Goal: Communication & Community: Answer question/provide support

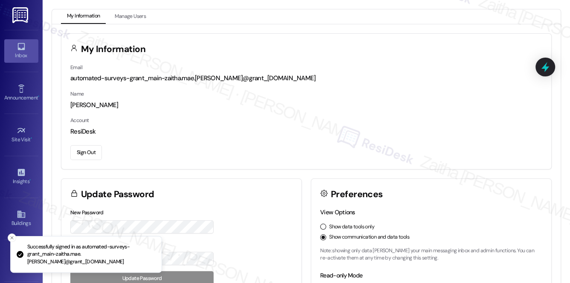
click at [16, 51] on div "Inbox" at bounding box center [21, 55] width 43 height 9
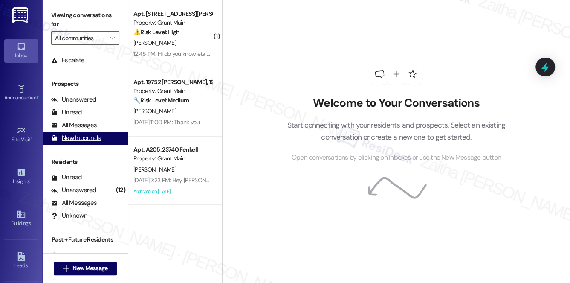
scroll to position [101, 0]
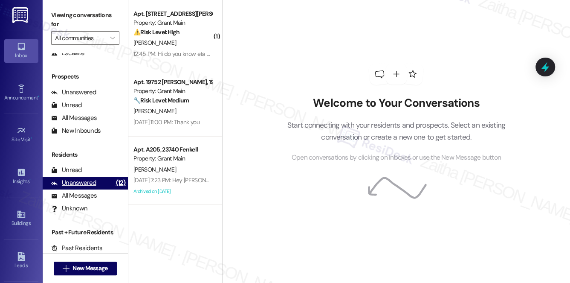
click at [86, 185] on div "Unanswered" at bounding box center [73, 182] width 45 height 9
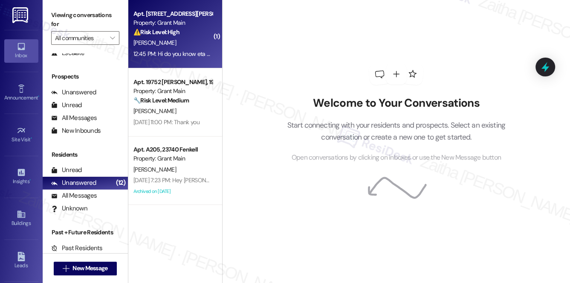
click at [195, 33] on div "⚠️ Risk Level: High The resident is inquiring about a basement repair that is '…" at bounding box center [172, 32] width 79 height 9
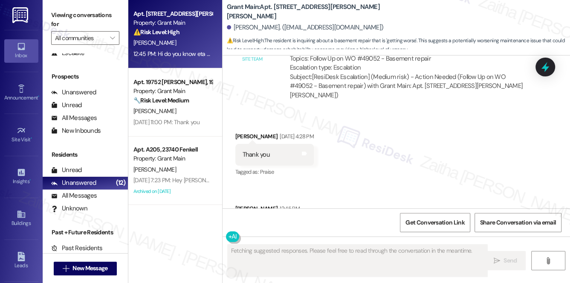
scroll to position [1943, 0]
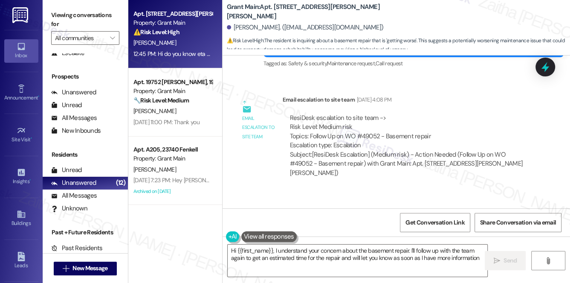
type textarea "Hi {{first_name}}, I understand your concern about the basement repair. I'll fo…"
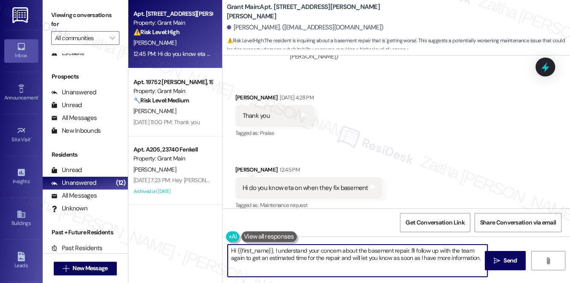
click at [344, 255] on textarea "Hi {{first_name}}, I understand your concern about the basement repair. I'll fo…" at bounding box center [358, 260] width 260 height 32
click at [500, 258] on span " Send" at bounding box center [505, 260] width 27 height 9
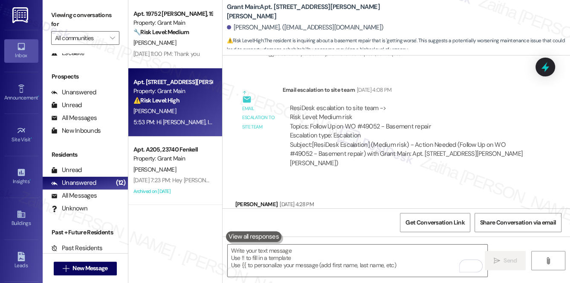
scroll to position [1903, 0]
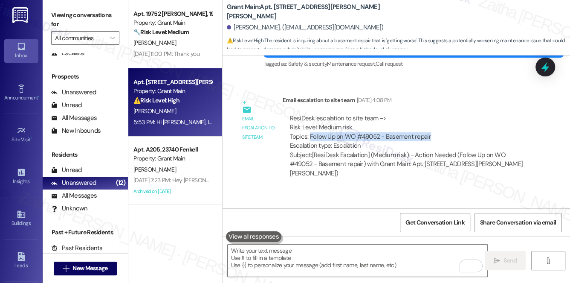
drag, startPoint x: 309, startPoint y: 136, endPoint x: 460, endPoint y: 138, distance: 151.0
click at [460, 138] on div "ResiDesk escalation to site team -> Risk Level: Medium risk Topics: Follow Up o…" at bounding box center [409, 132] width 238 height 37
copy div "Follow Up on WO #49052 - Basement repair"
click at [514, 114] on div "ResiDesk escalation to site team -> Risk Level: Medium risk Topics: Follow Up o…" at bounding box center [409, 132] width 238 height 37
click at [543, 67] on icon at bounding box center [545, 67] width 10 height 13
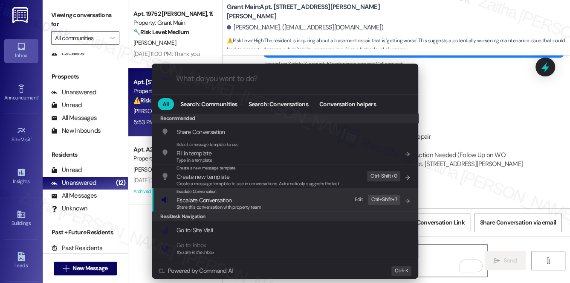
click at [194, 201] on span "Escalate Conversation" at bounding box center [204, 200] width 55 height 8
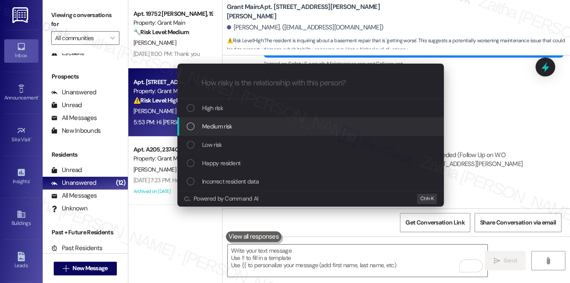
click at [224, 129] on span "Medium risk" at bounding box center [217, 126] width 30 height 9
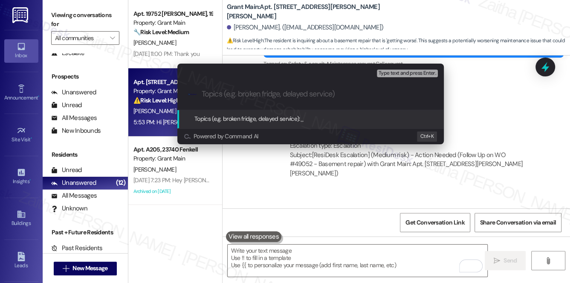
paste input "Follow Up on WO #49052 - Basement repair"
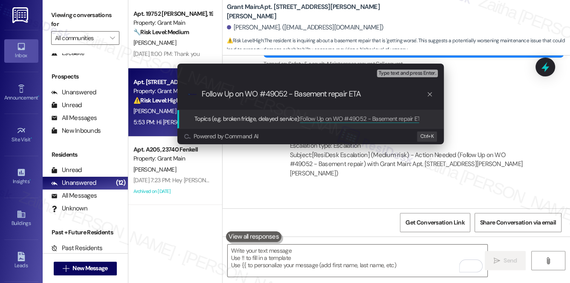
click at [331, 92] on input "Follow Up on WO #49052 - Basement repair ETA" at bounding box center [314, 94] width 225 height 9
type input "Follow Up on WO #49052 - Basement Repair ETA"
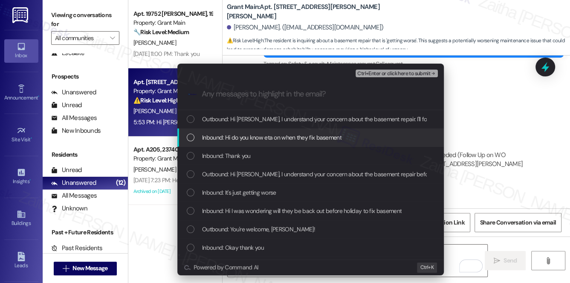
click at [306, 138] on span "Inbound: Hi do you know eta on when they fix basement" at bounding box center [271, 137] width 139 height 9
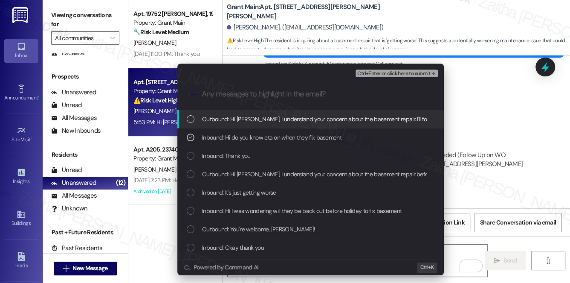
click at [388, 72] on span "Ctrl+Enter or click here to submit" at bounding box center [393, 74] width 73 height 6
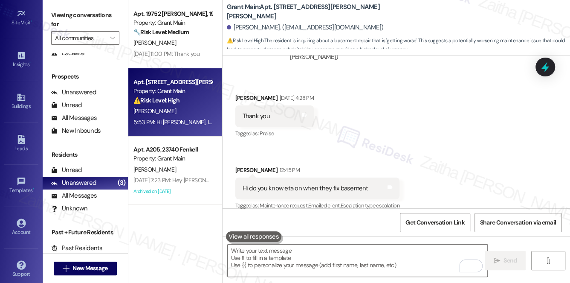
scroll to position [121, 0]
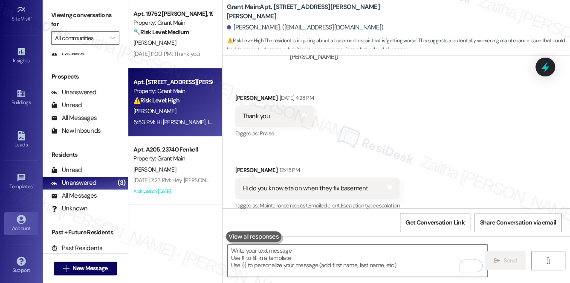
click at [21, 224] on div "Account" at bounding box center [21, 228] width 43 height 9
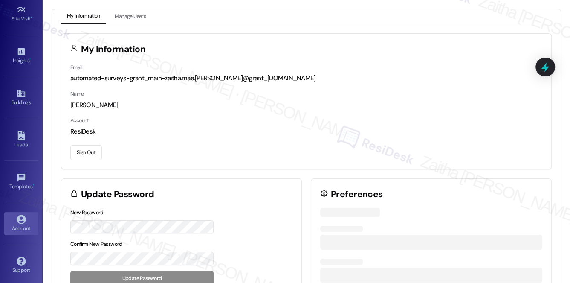
click at [87, 156] on button "Sign Out" at bounding box center [86, 152] width 32 height 15
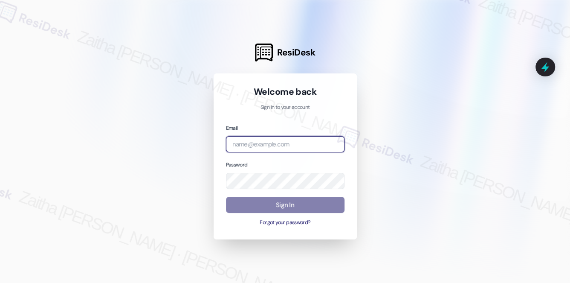
click at [306, 145] on input "email" at bounding box center [285, 144] width 119 height 17
type input "automated-surveys-rj_group-zaitha.mae.[PERSON_NAME]@rj_[DOMAIN_NAME]"
